Goal: Task Accomplishment & Management: Use online tool/utility

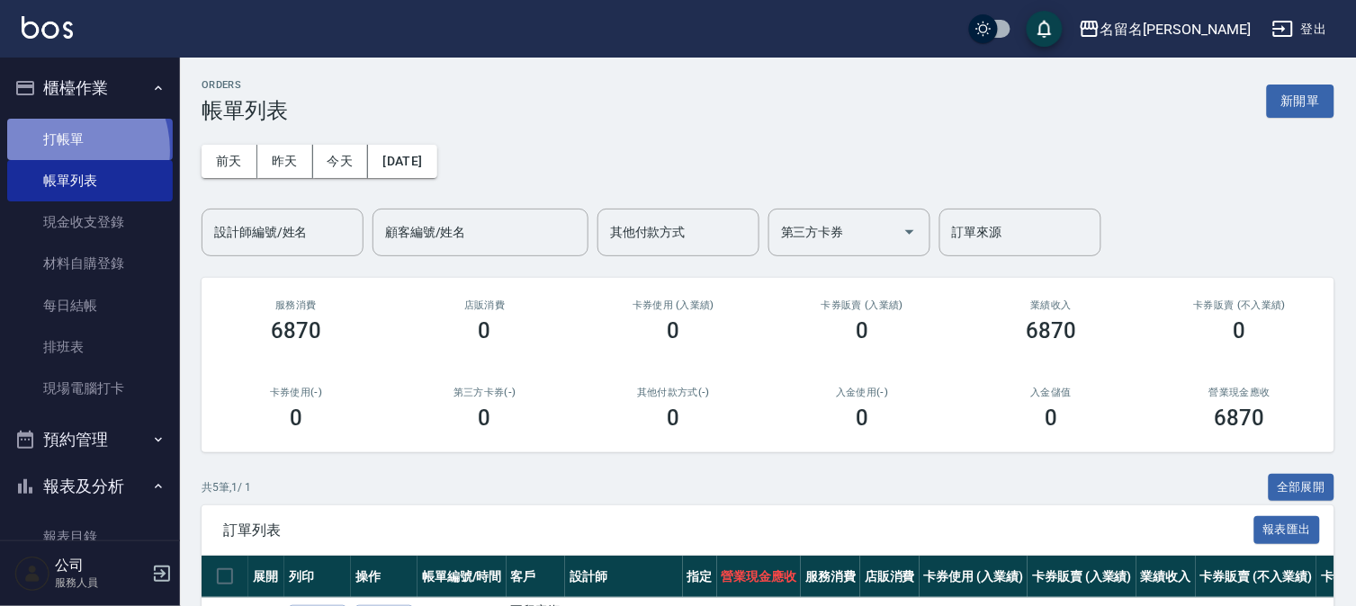
click at [59, 150] on link "打帳單" at bounding box center [90, 139] width 166 height 41
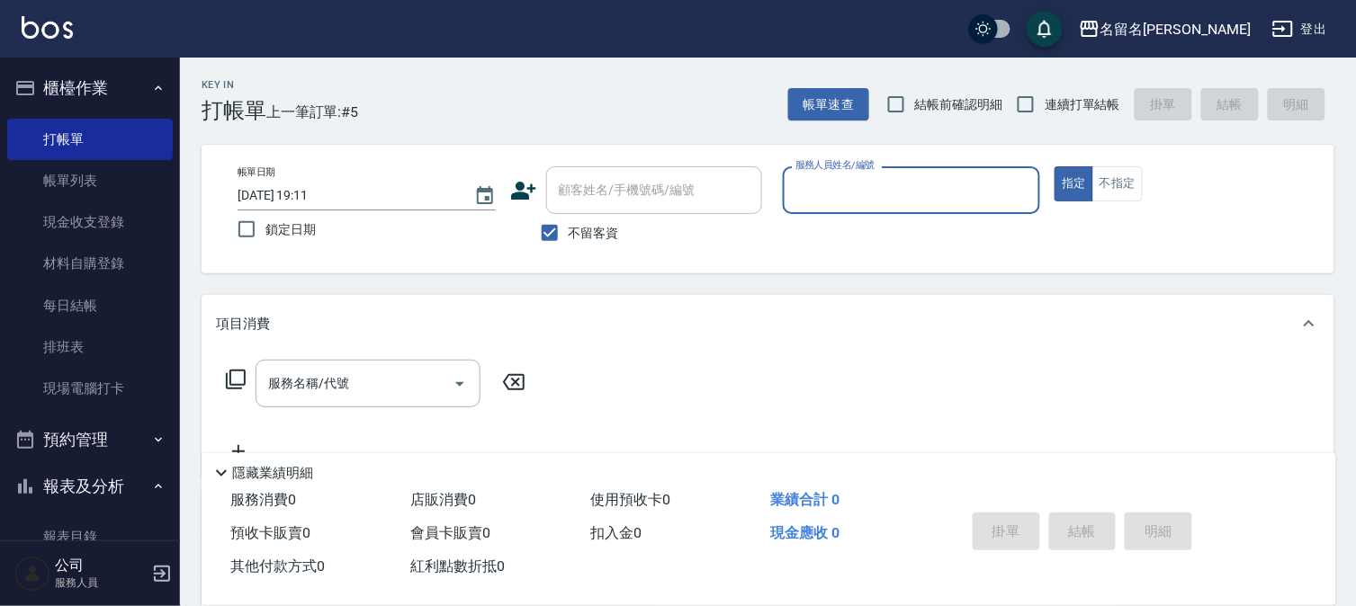
click at [806, 190] on input "服務人員姓名/編號" at bounding box center [912, 190] width 242 height 31
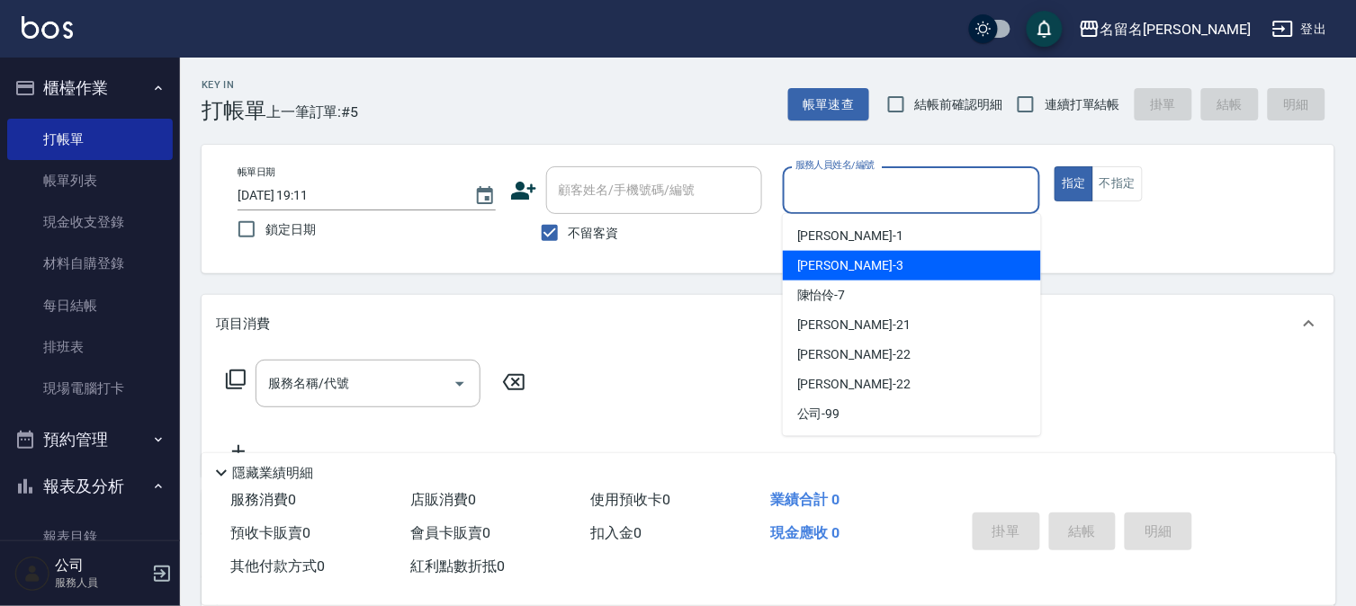
click at [844, 256] on span "李宛真 -3" at bounding box center [850, 265] width 106 height 19
type input "李宛真-3"
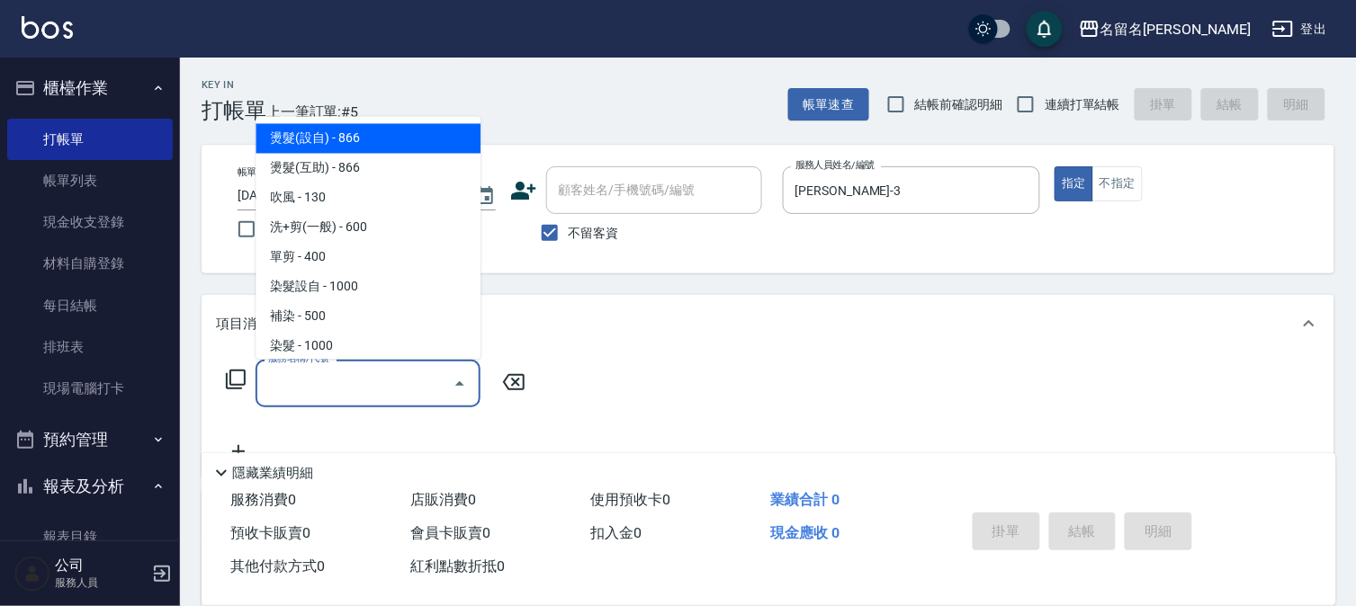
click at [397, 387] on input "服務名稱/代號" at bounding box center [355, 383] width 182 height 31
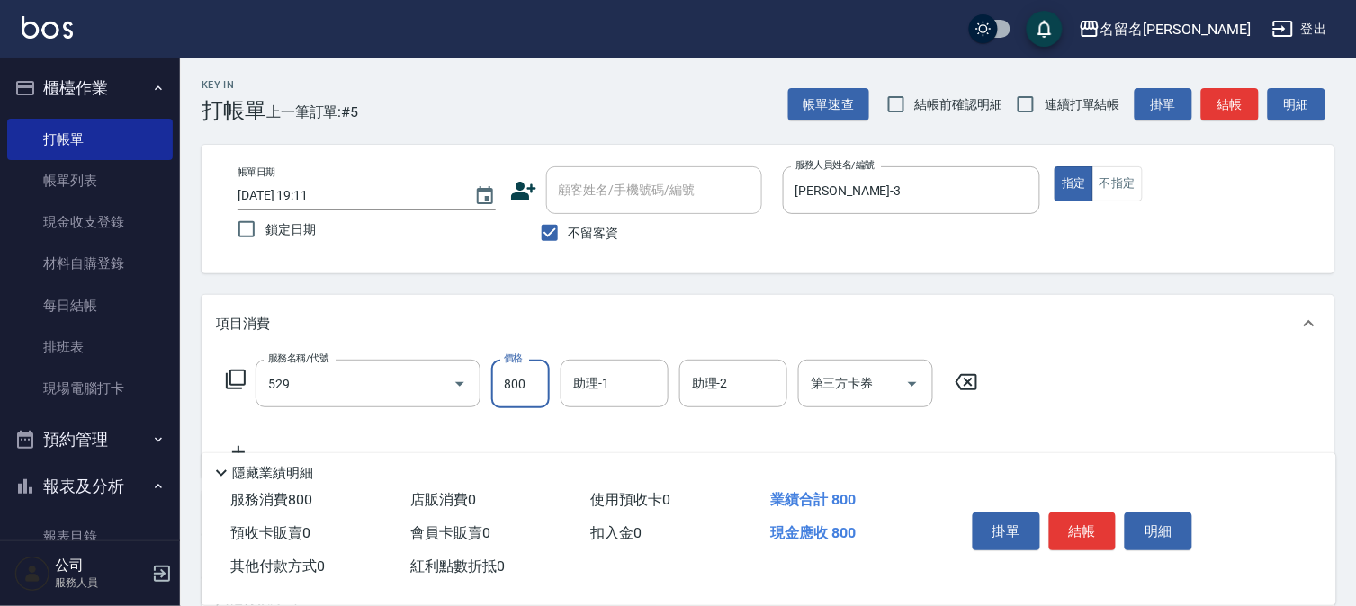
type input "頭皮養護C(529)"
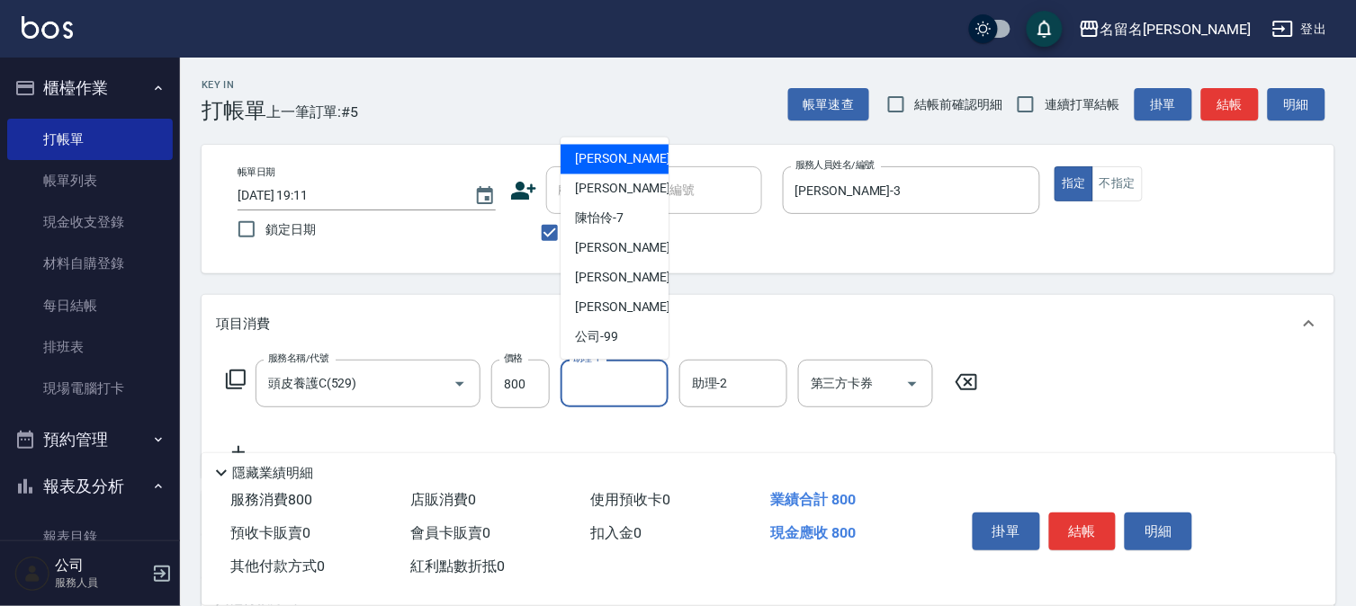
click at [643, 380] on input "助理-1" at bounding box center [615, 383] width 92 height 31
click at [625, 201] on div "李宛真 -3" at bounding box center [614, 190] width 108 height 30
type input "李宛真-3"
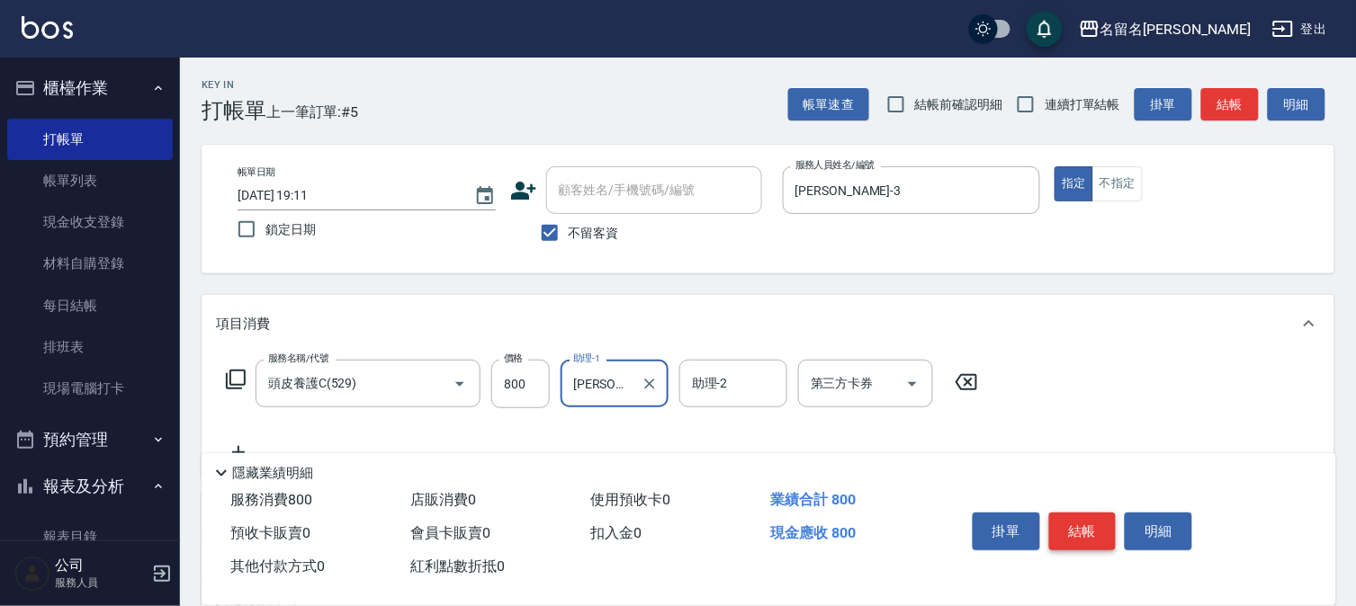
click at [1053, 518] on button "結帳" at bounding box center [1082, 532] width 67 height 38
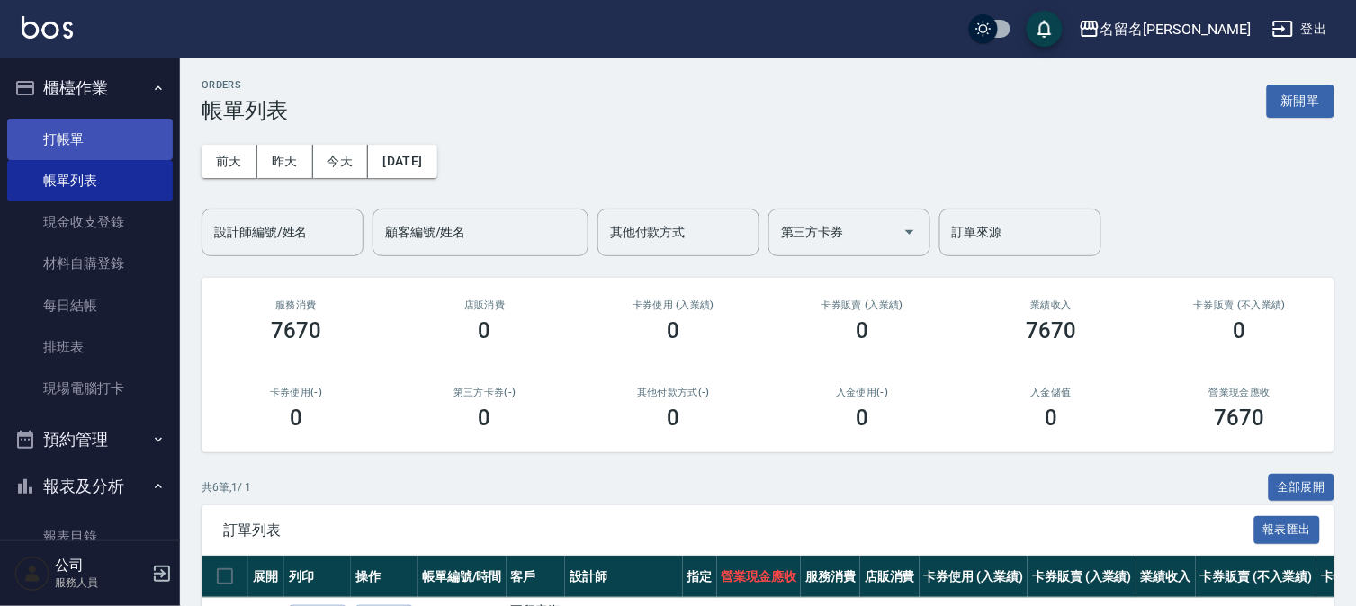
click at [61, 140] on link "打帳單" at bounding box center [90, 139] width 166 height 41
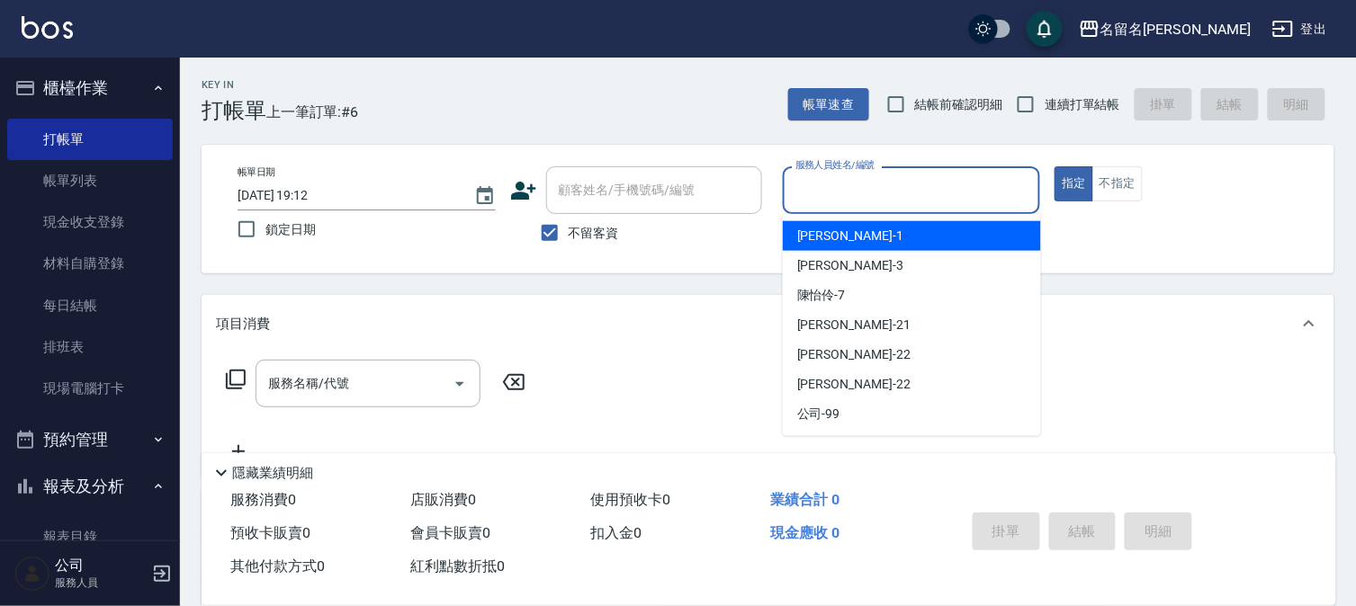
drag, startPoint x: 815, startPoint y: 198, endPoint x: 846, endPoint y: 262, distance: 70.8
click at [816, 201] on input "服務人員姓名/編號" at bounding box center [912, 190] width 242 height 31
click at [849, 227] on div "鄭文鎧 -1" at bounding box center [912, 236] width 258 height 30
type input "鄭文鎧-1"
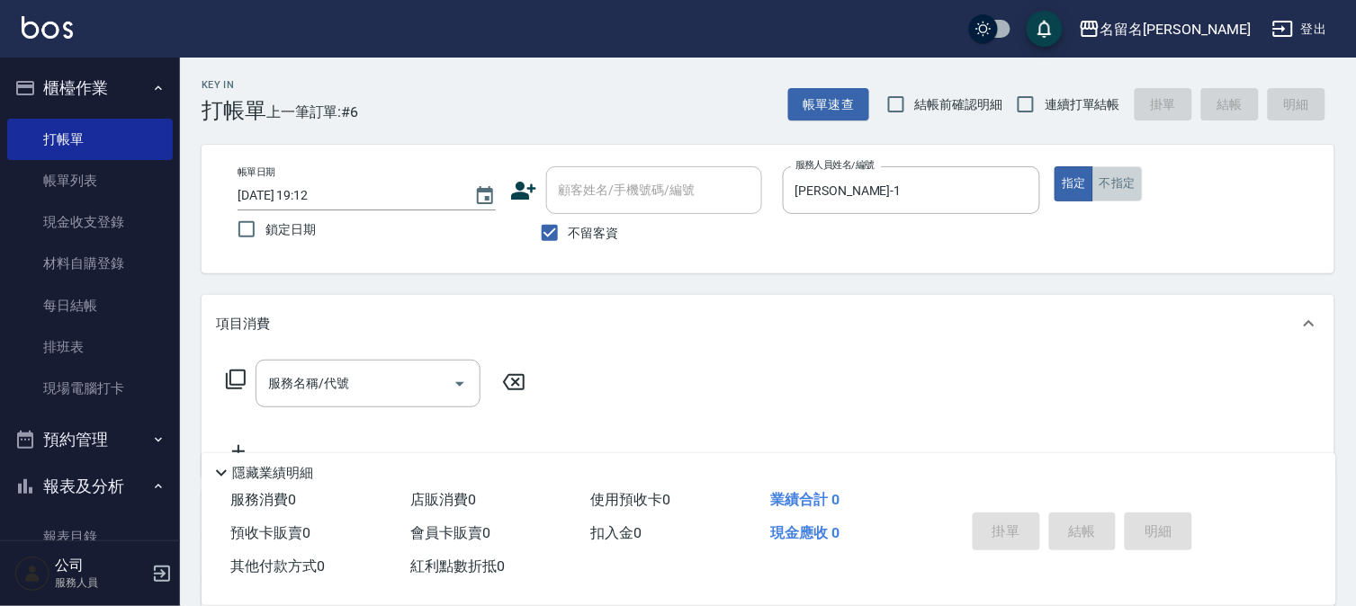
drag, startPoint x: 1110, startPoint y: 184, endPoint x: 1080, endPoint y: 202, distance: 35.0
click at [1107, 187] on button "不指定" at bounding box center [1117, 183] width 50 height 35
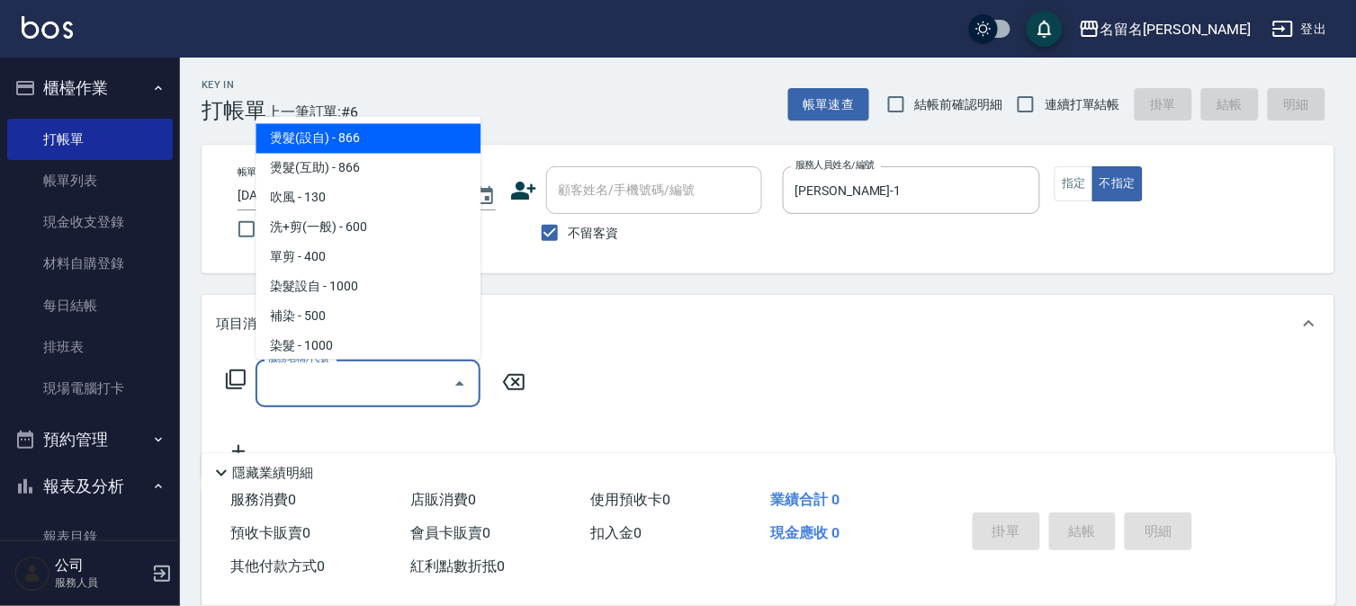
click at [325, 380] on input "服務名稱/代號" at bounding box center [355, 383] width 182 height 31
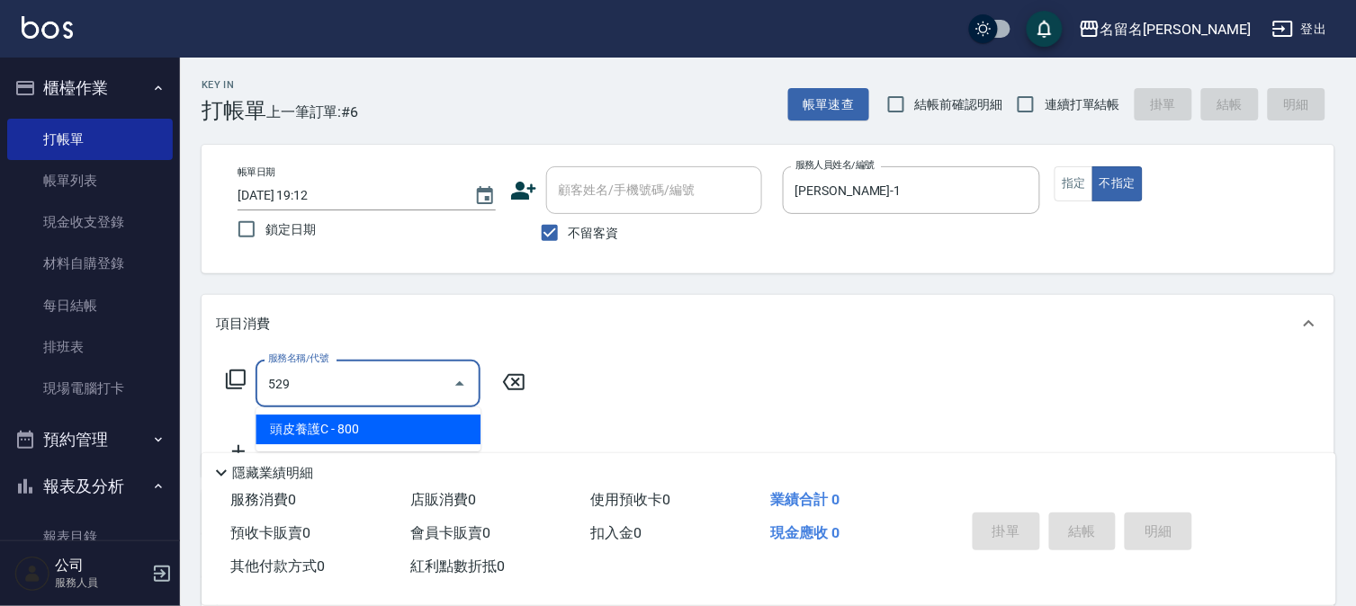
type input "頭皮養護C(529)"
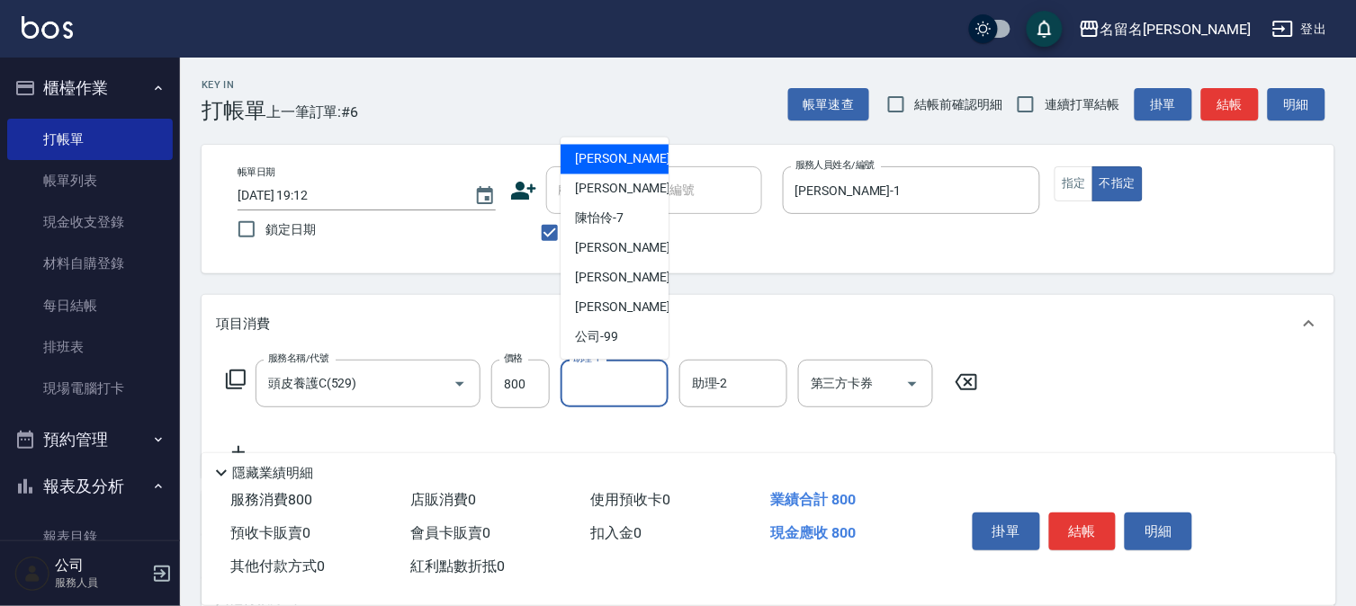
click at [621, 384] on input "助理-1" at bounding box center [615, 383] width 92 height 31
click at [614, 166] on span "鄭文鎧 -1" at bounding box center [628, 159] width 106 height 19
type input "鄭文鎧-1"
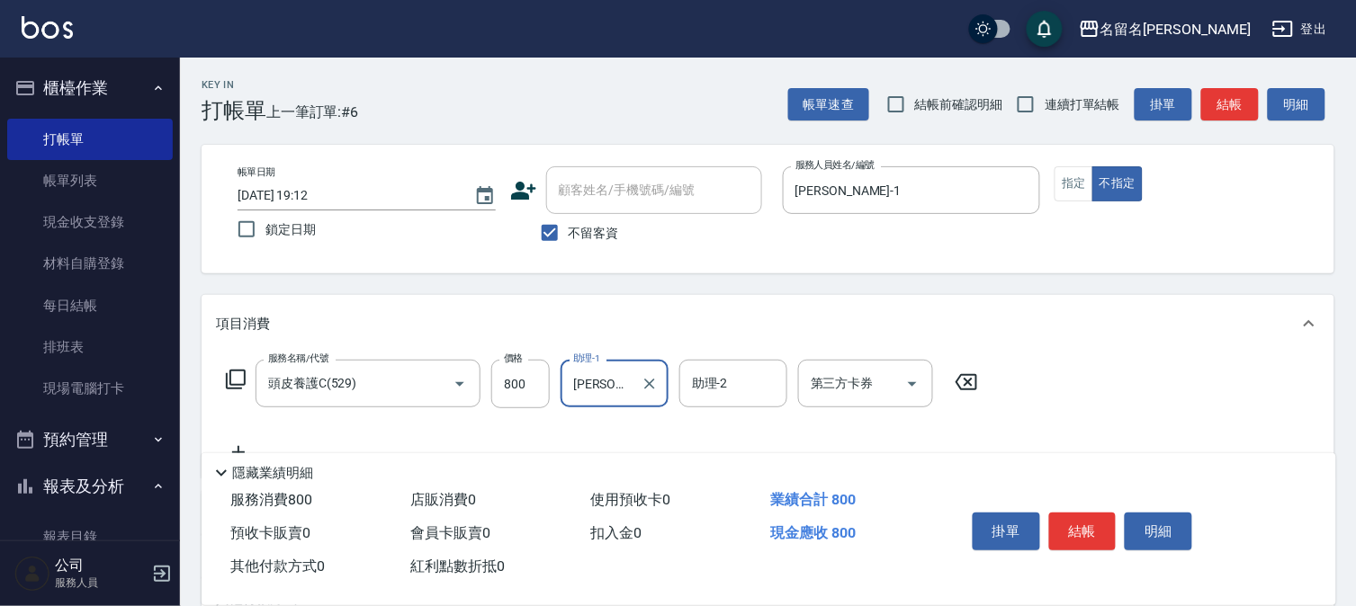
click at [1080, 531] on button "結帳" at bounding box center [1082, 532] width 67 height 38
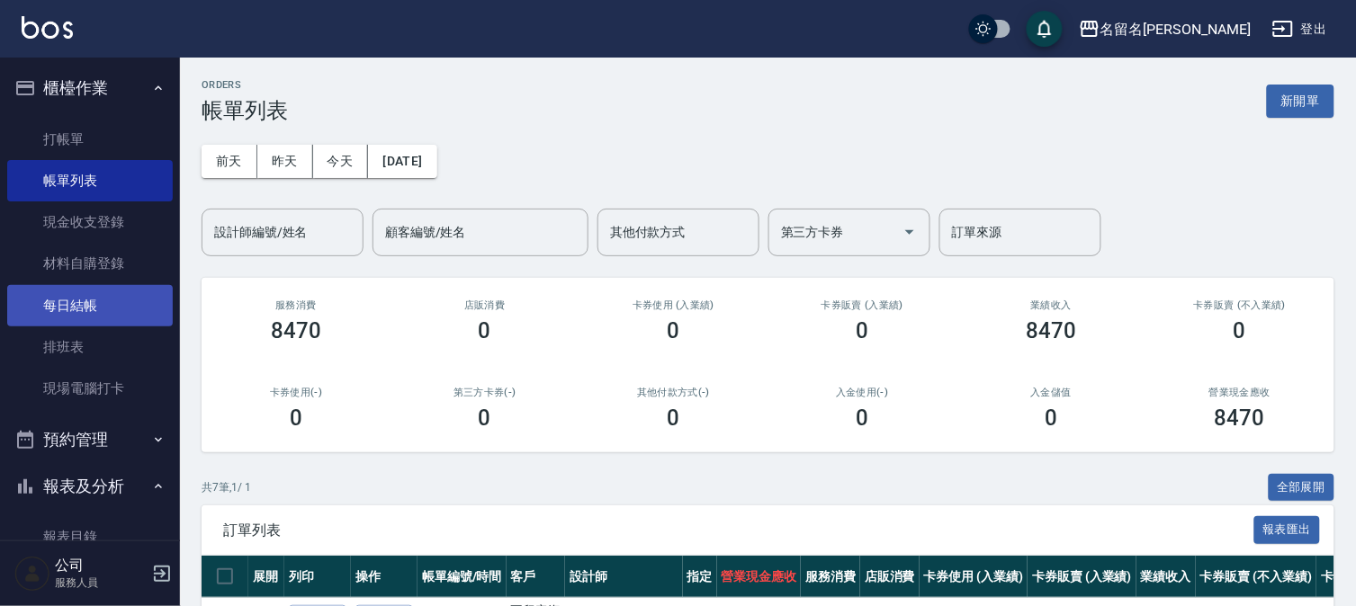
click at [77, 307] on link "每日結帳" at bounding box center [90, 305] width 166 height 41
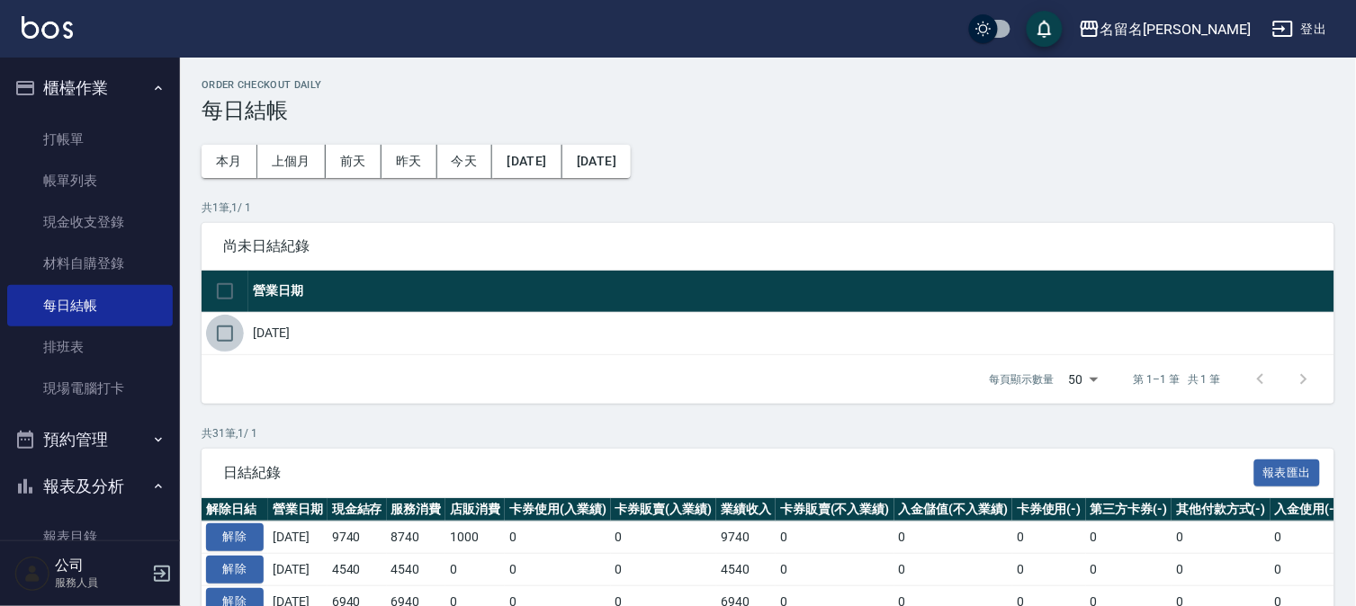
click at [212, 336] on input "checkbox" at bounding box center [225, 334] width 38 height 38
checkbox input "true"
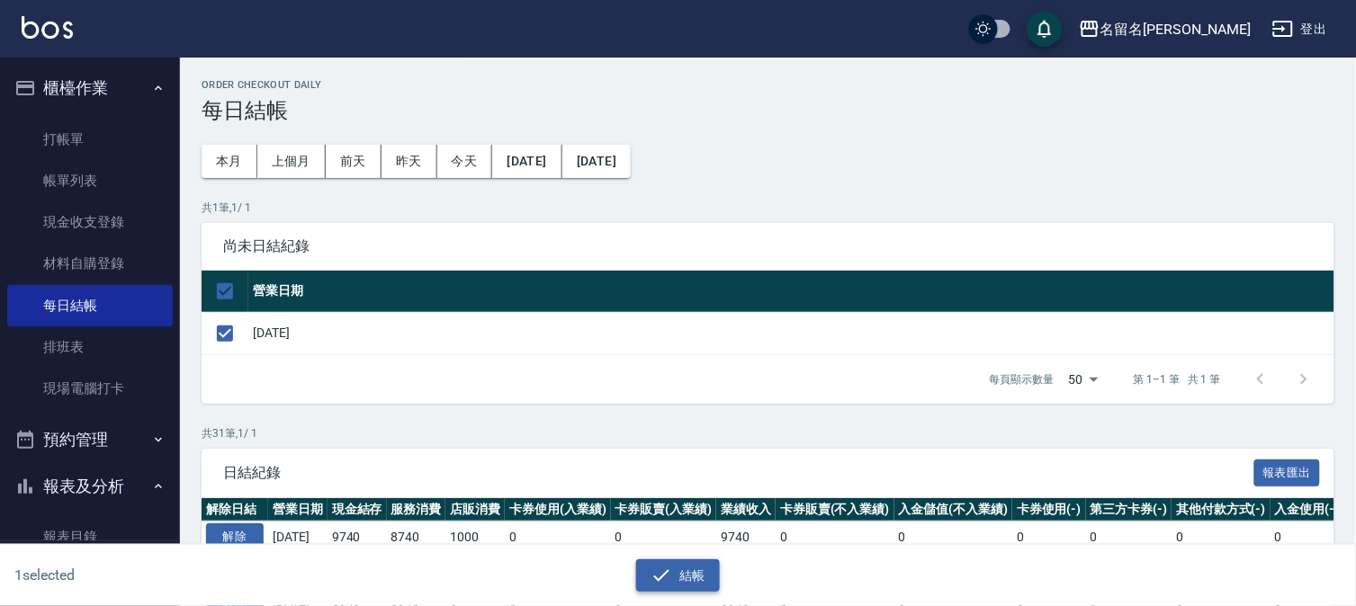
click at [654, 583] on icon "button" at bounding box center [661, 576] width 22 height 22
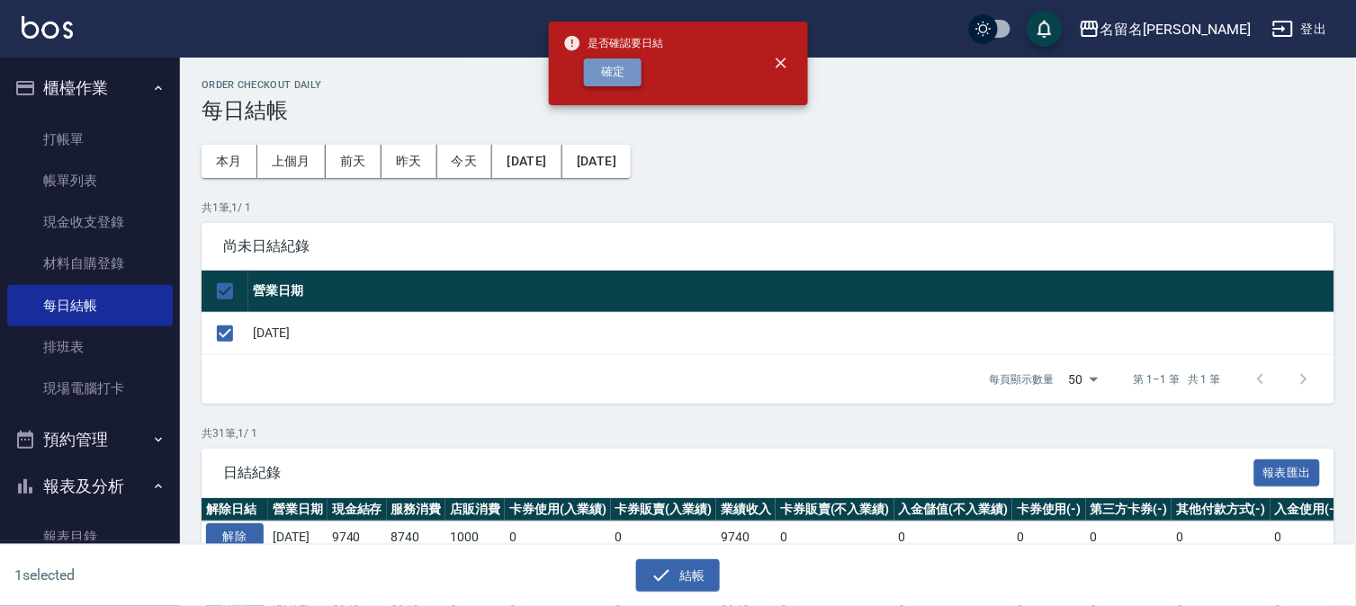
click at [590, 77] on button "確定" at bounding box center [613, 72] width 58 height 28
checkbox input "false"
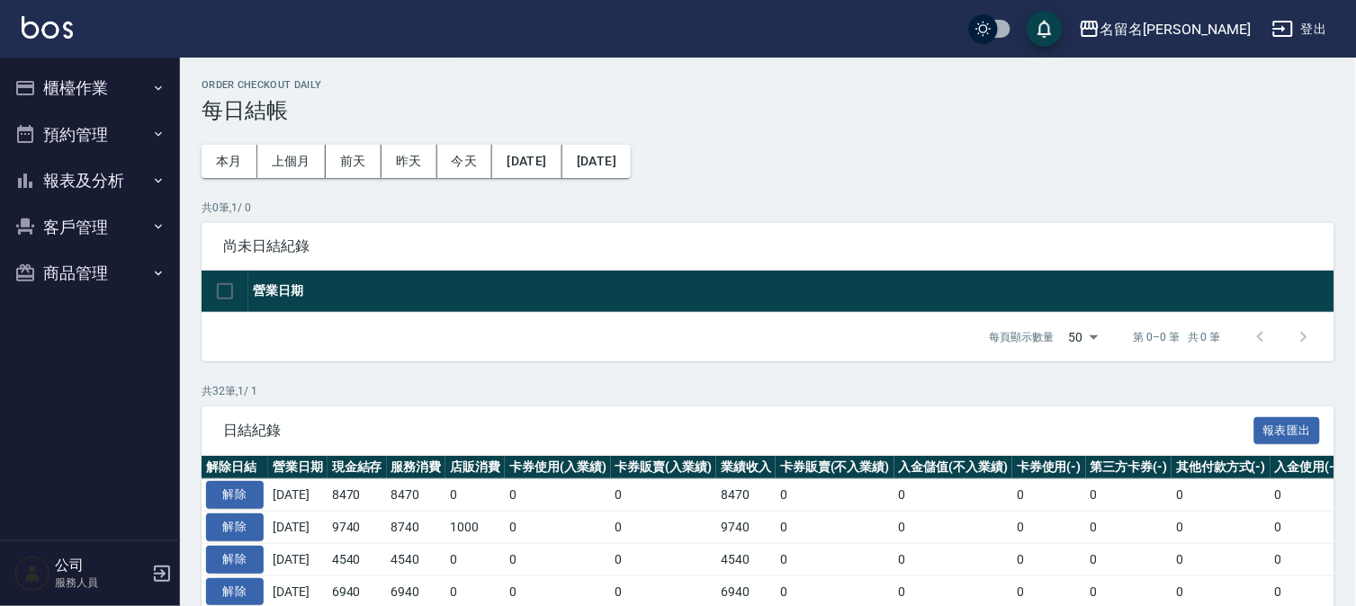
click at [99, 166] on button "報表及分析" at bounding box center [90, 180] width 166 height 47
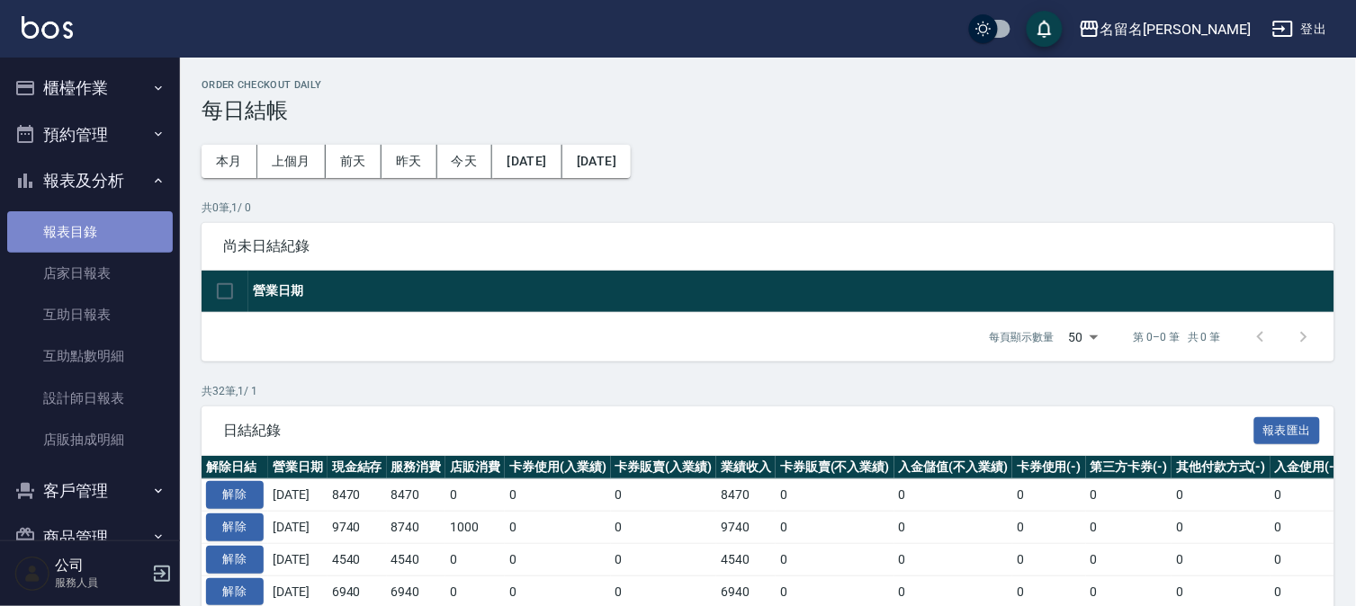
click at [95, 239] on link "報表目錄" at bounding box center [90, 231] width 166 height 41
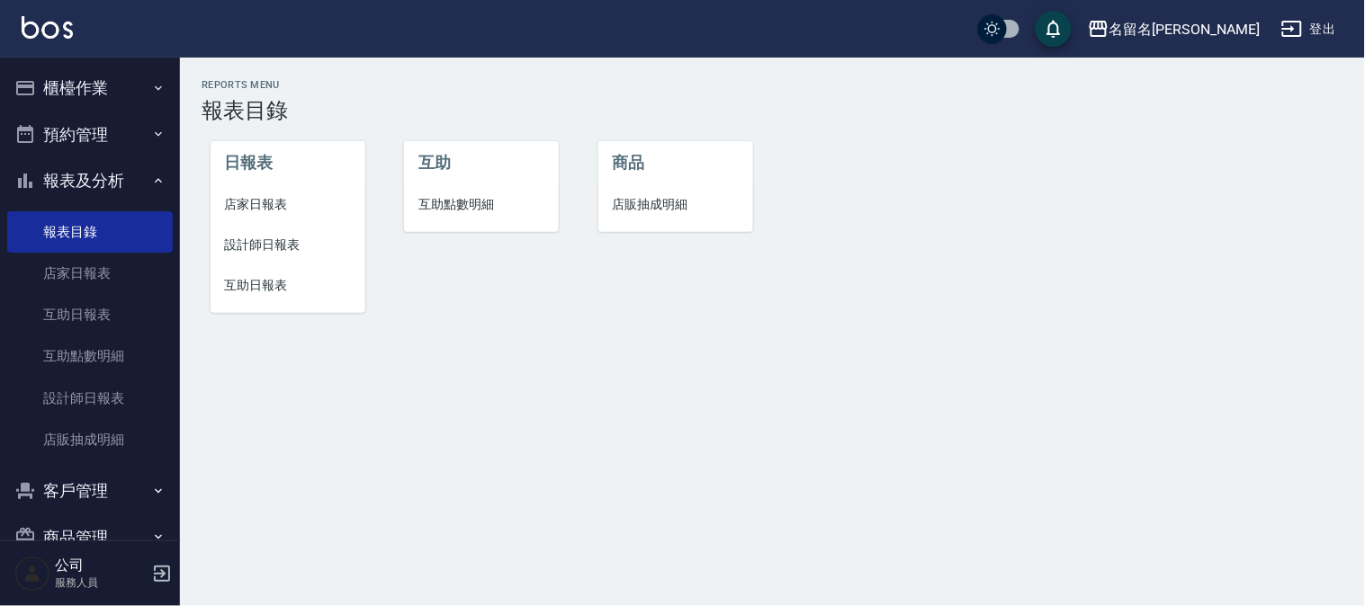
click at [286, 199] on span "店家日報表" at bounding box center [288, 204] width 126 height 19
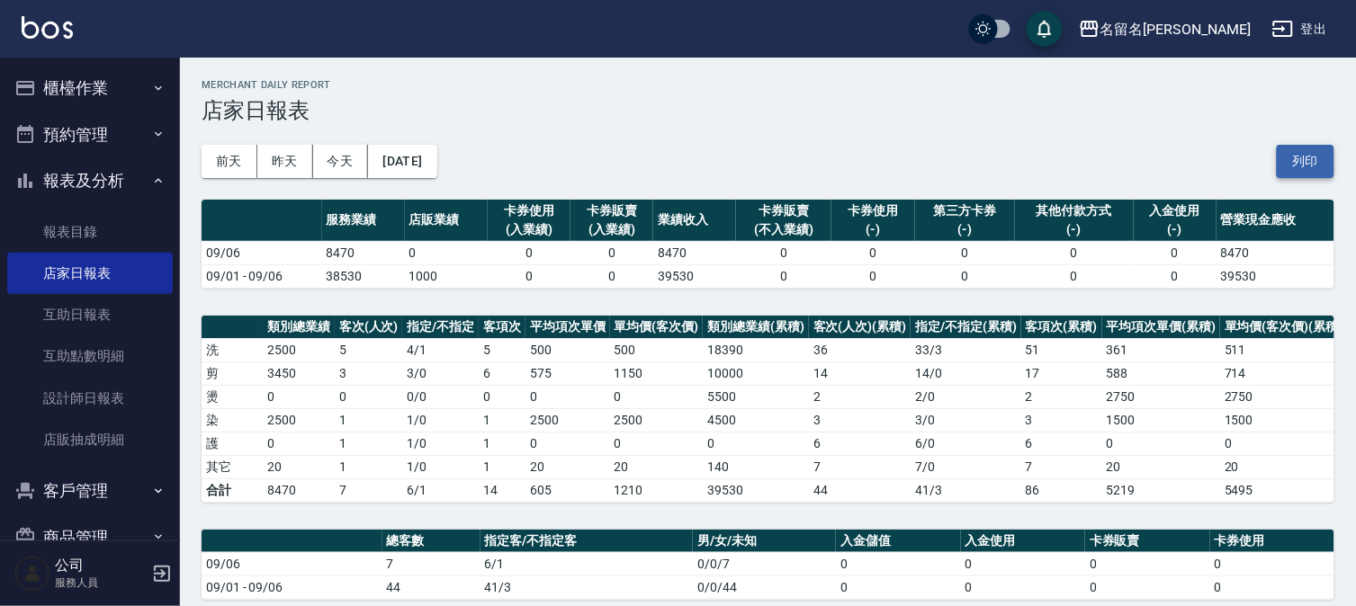
click at [1309, 160] on button "列印" at bounding box center [1306, 161] width 58 height 33
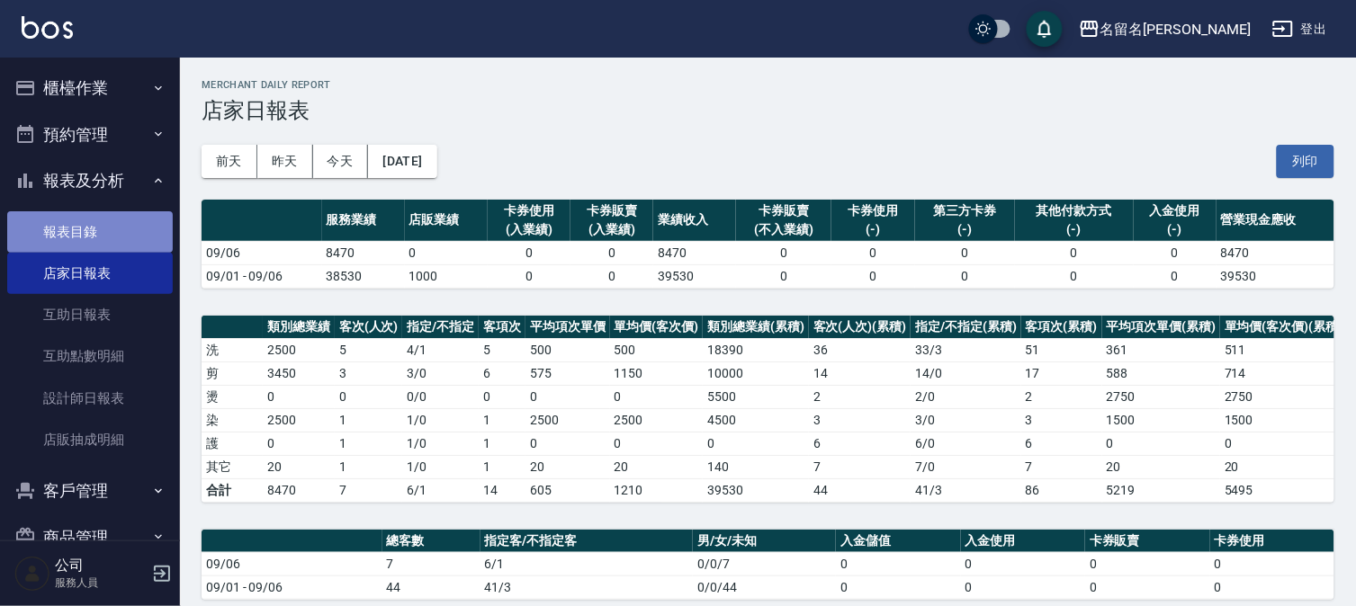
click at [93, 236] on link "報表目錄" at bounding box center [90, 231] width 166 height 41
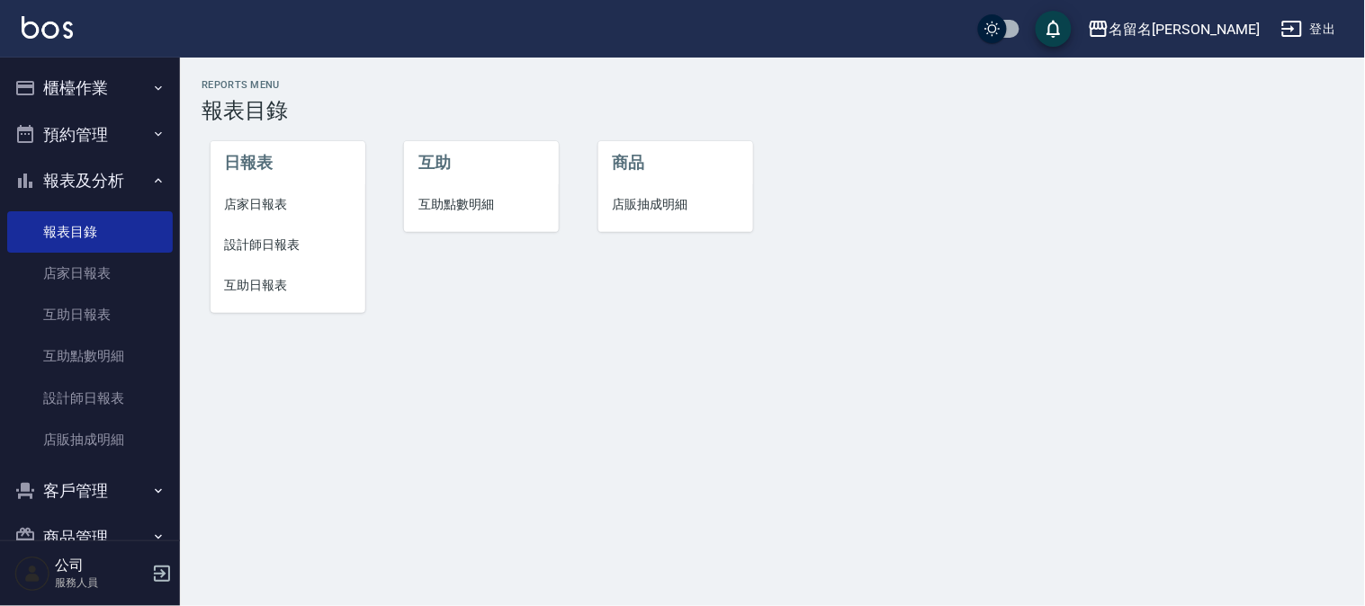
click at [266, 247] on span "設計師日報表" at bounding box center [288, 245] width 126 height 19
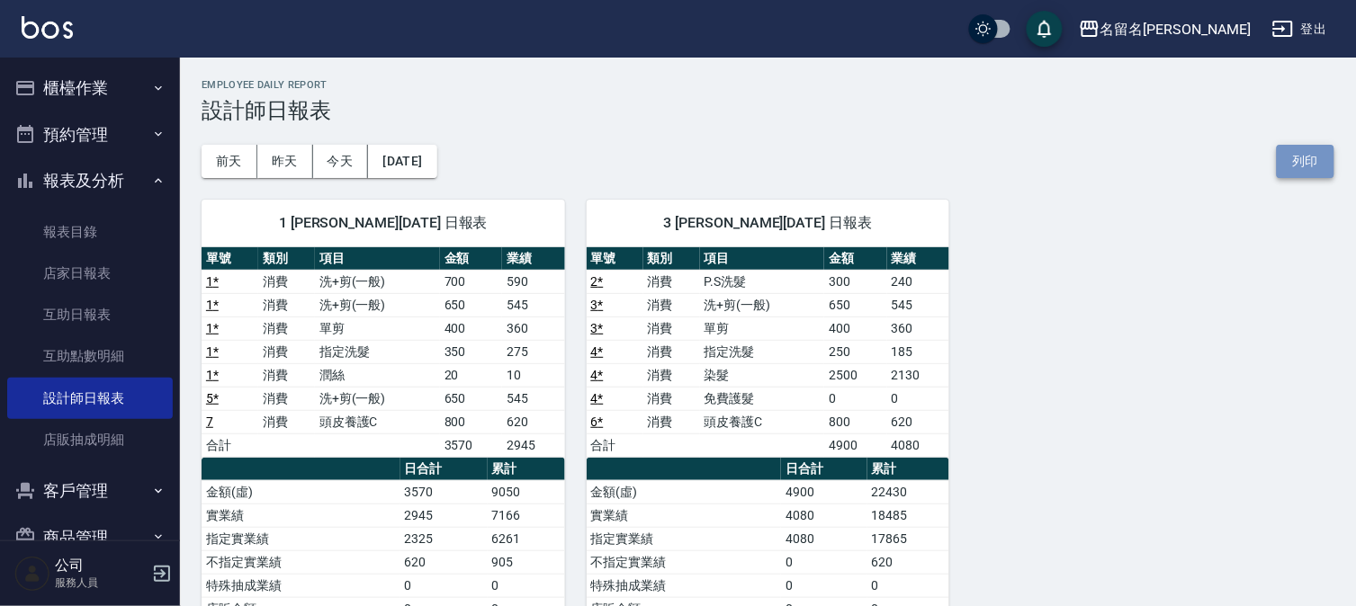
click at [1315, 153] on button "列印" at bounding box center [1306, 161] width 58 height 33
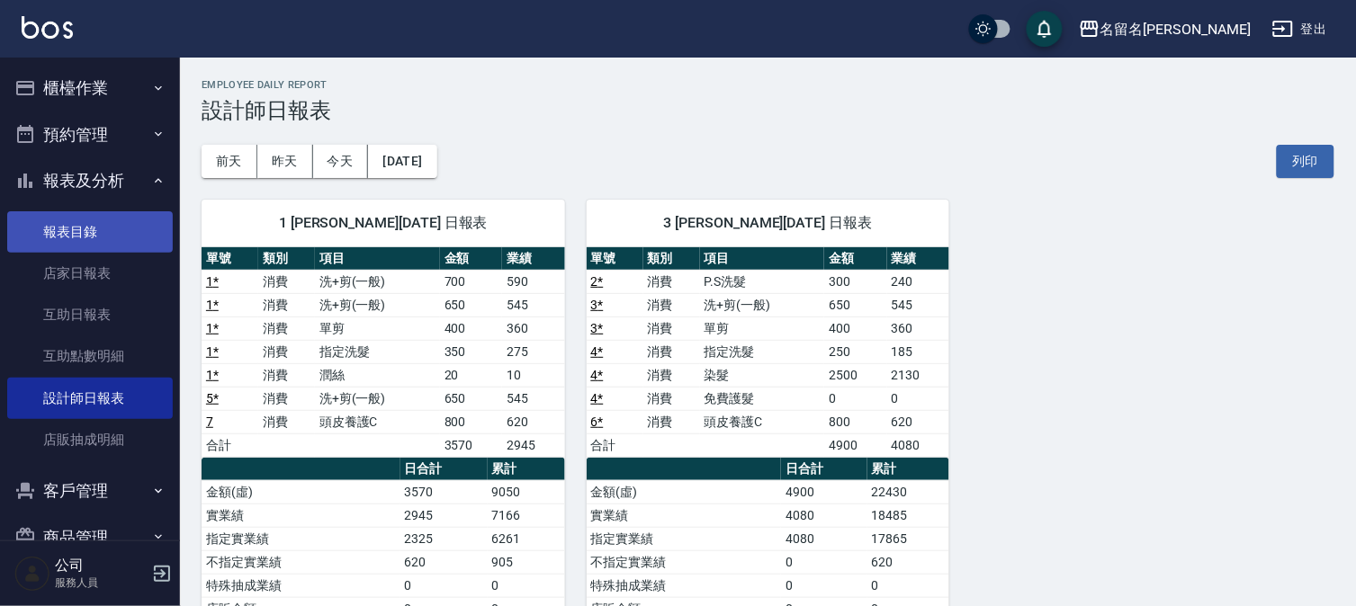
click at [59, 237] on link "報表目錄" at bounding box center [90, 231] width 166 height 41
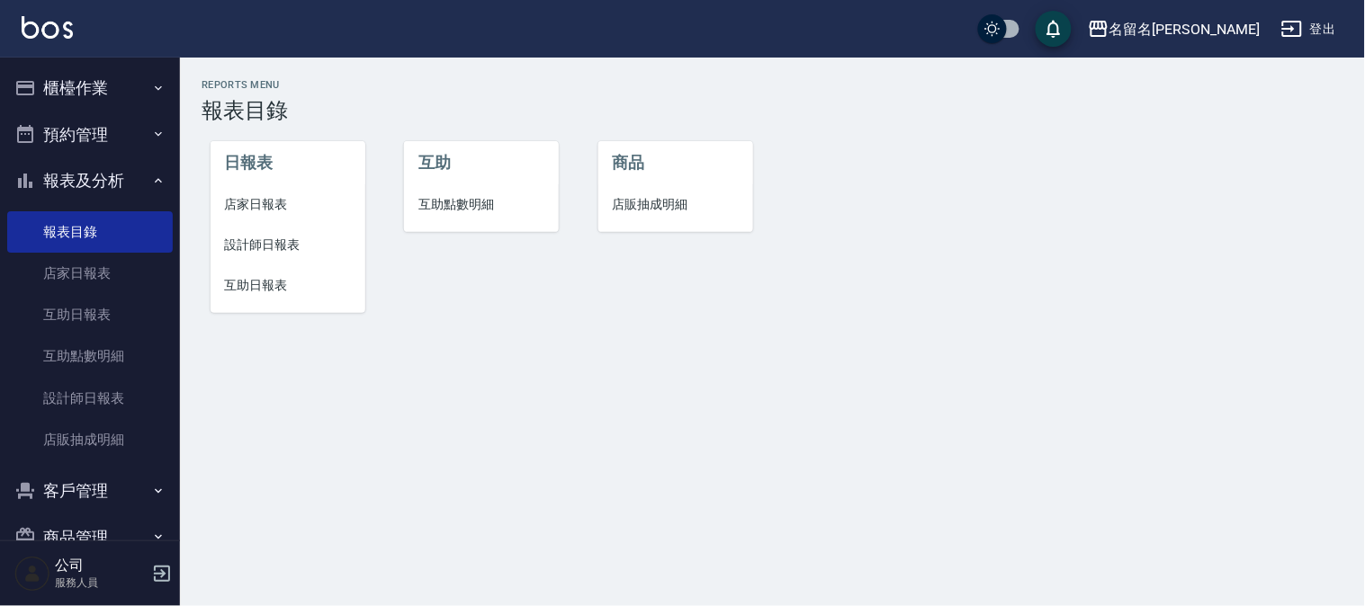
click at [241, 271] on li "互助日報表" at bounding box center [288, 285] width 155 height 40
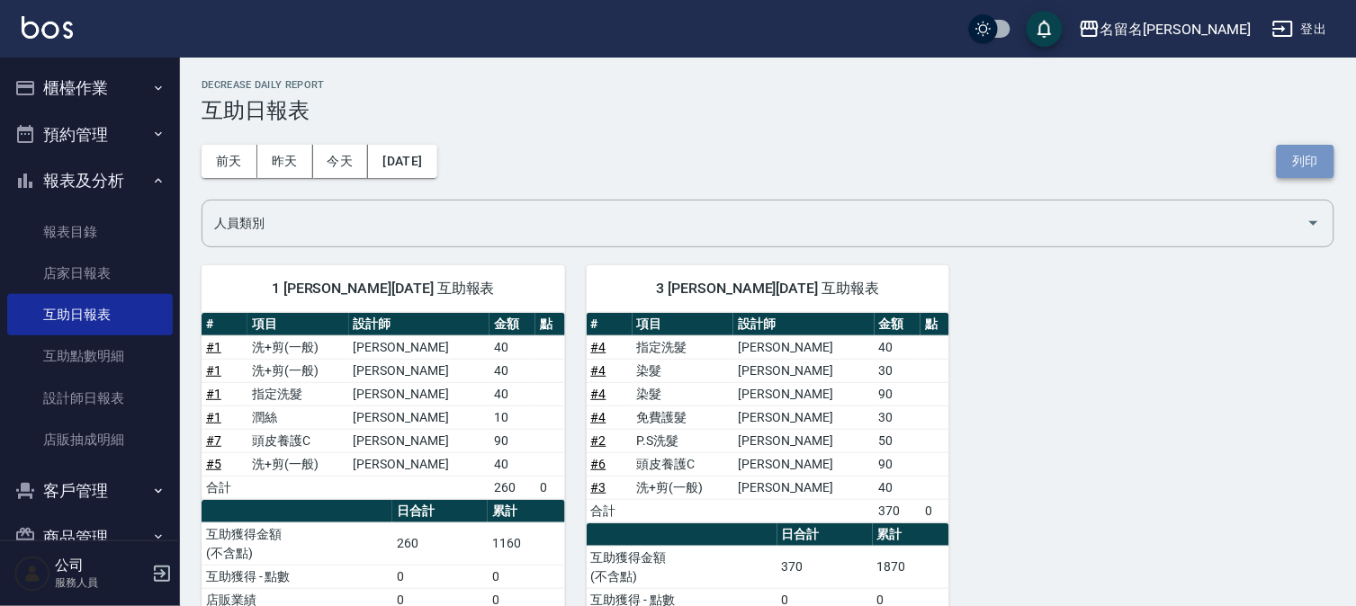
click at [1295, 166] on button "列印" at bounding box center [1306, 161] width 58 height 33
